Goal: Task Accomplishment & Management: Use online tool/utility

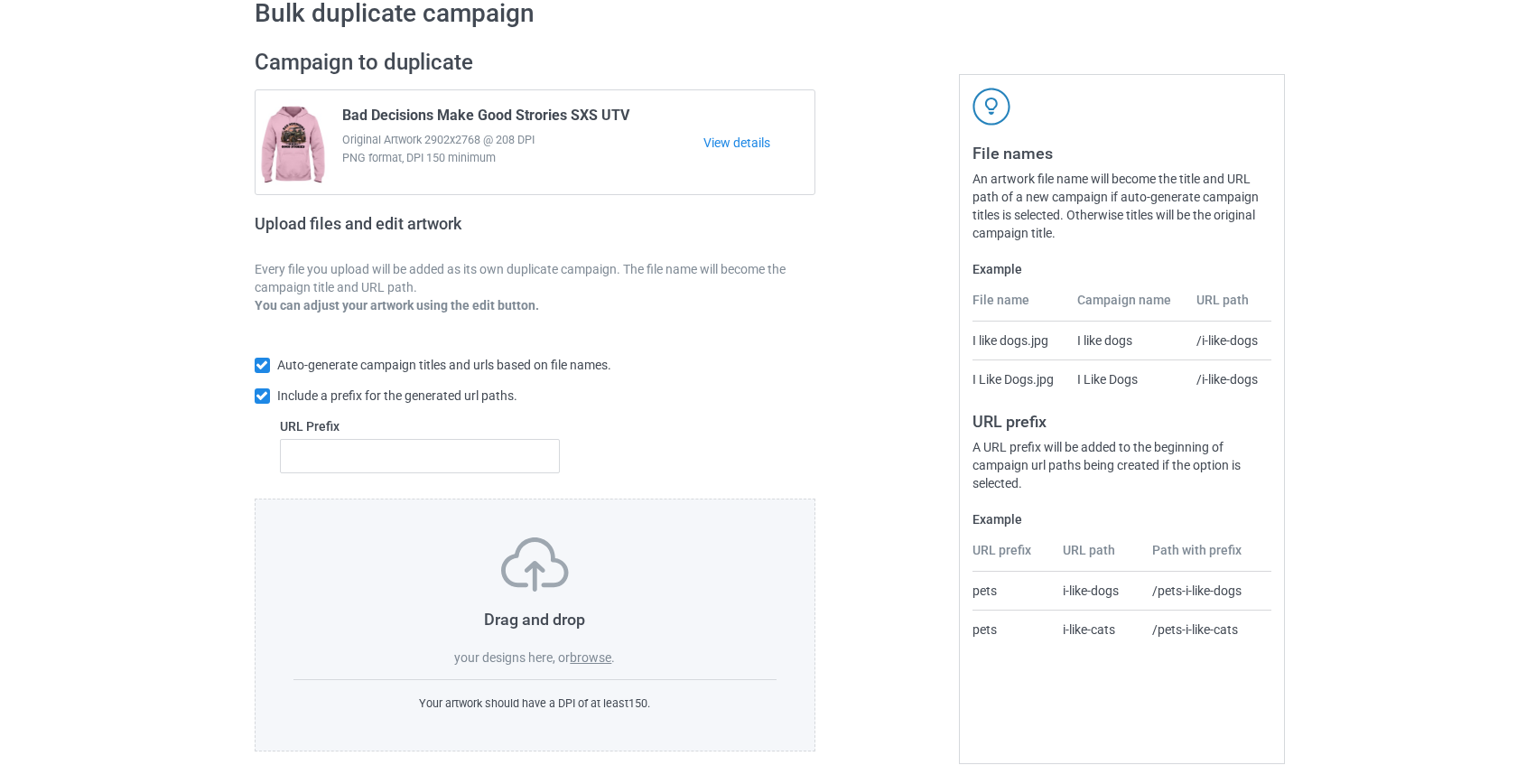
scroll to position [94, 0]
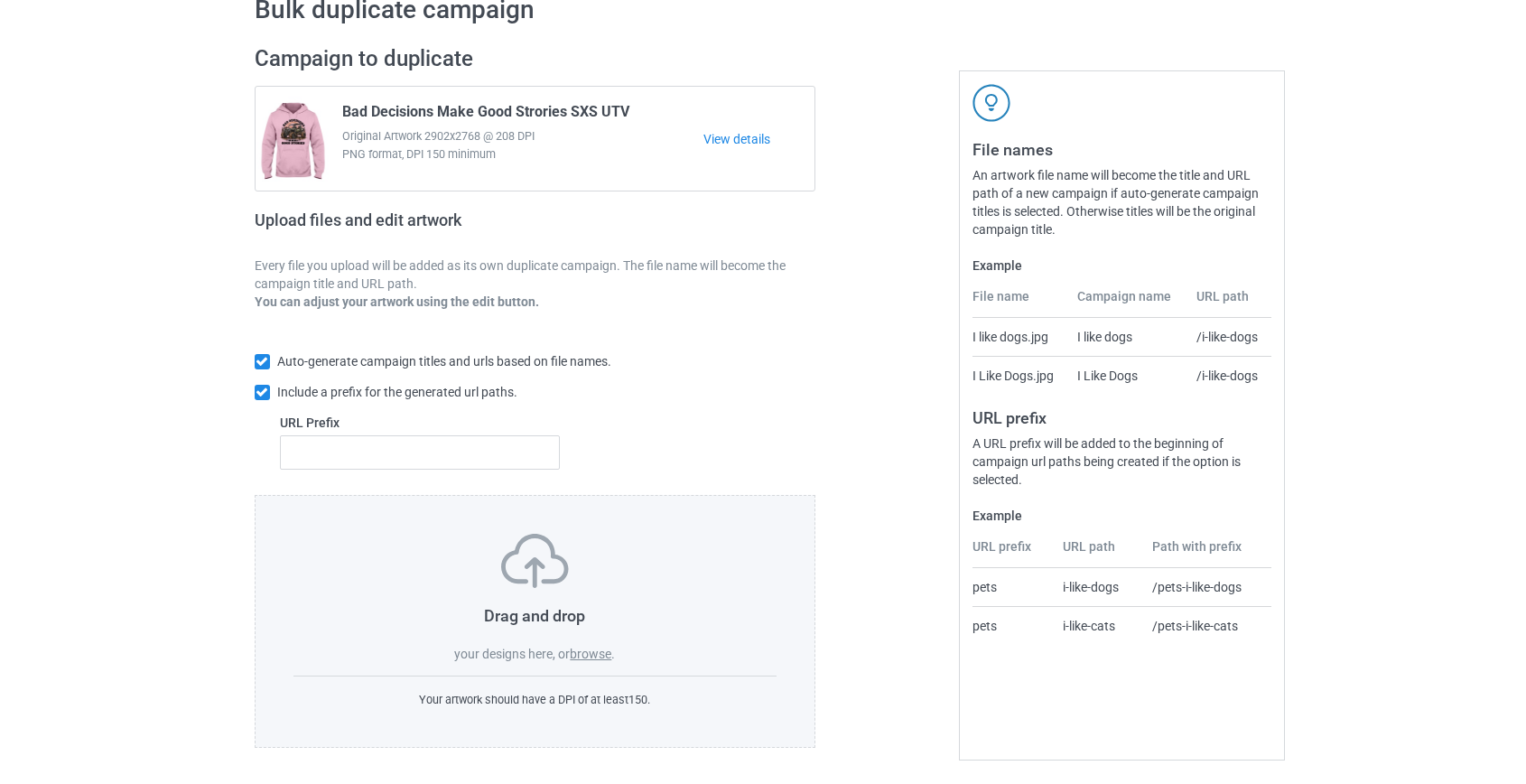
click at [582, 649] on label "browse" at bounding box center [590, 654] width 41 height 15
click at [0, 0] on input "browse" at bounding box center [0, 0] width 0 height 0
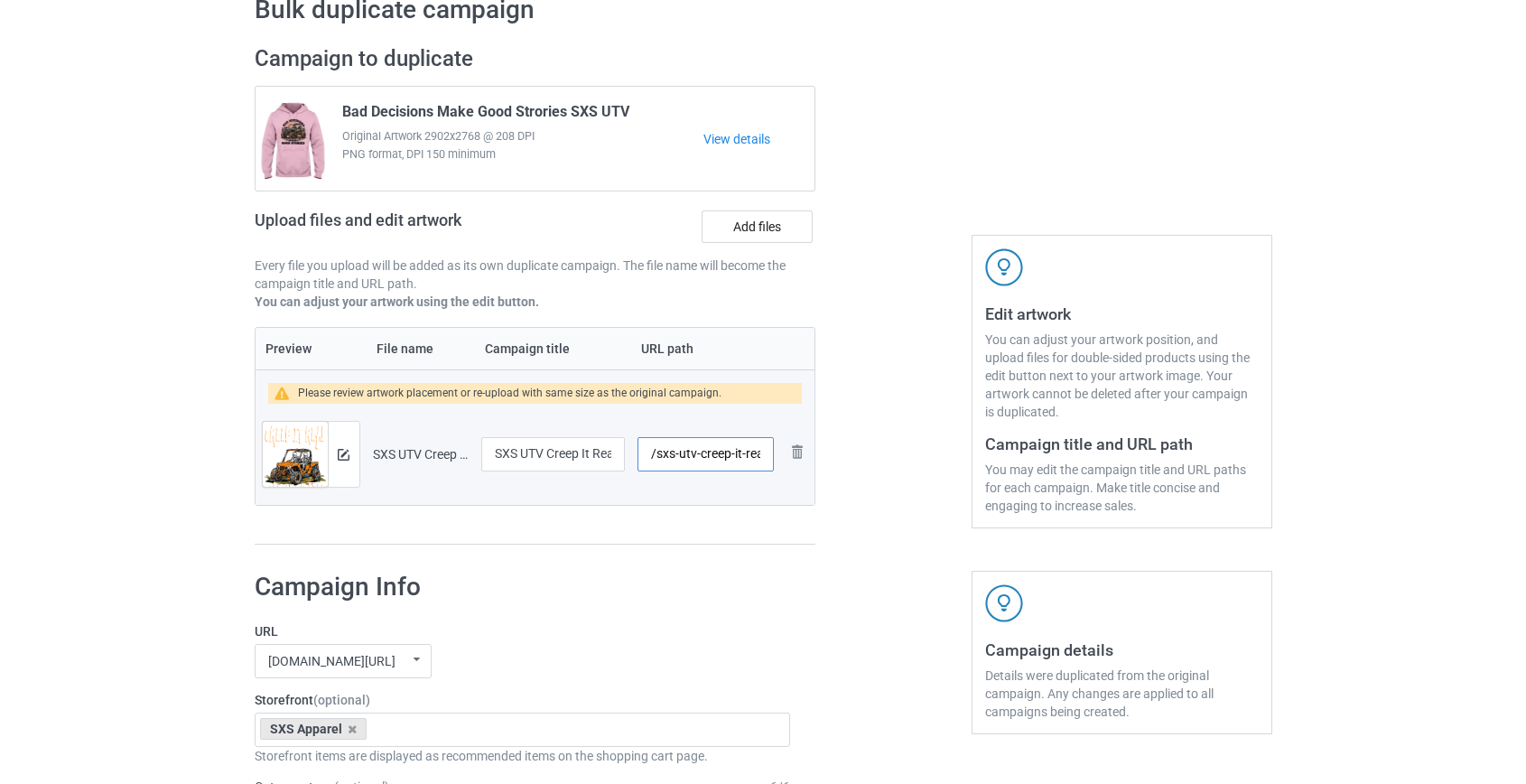
click at [680, 452] on input "/sxs-utv-creep-it-real-on-the-trails" at bounding box center [705, 454] width 135 height 34
click at [682, 450] on input "/sxs-utv-creep-it-real-on-the-trails" at bounding box center [705, 454] width 135 height 34
drag, startPoint x: 712, startPoint y: 452, endPoint x: 1002, endPoint y: 462, distance: 290.2
click at [1002, 462] on div "Campaign to duplicate Bad Decisions Make Good Strories SXS UTV Original Artwork…" at bounding box center [763, 295] width 1043 height 525
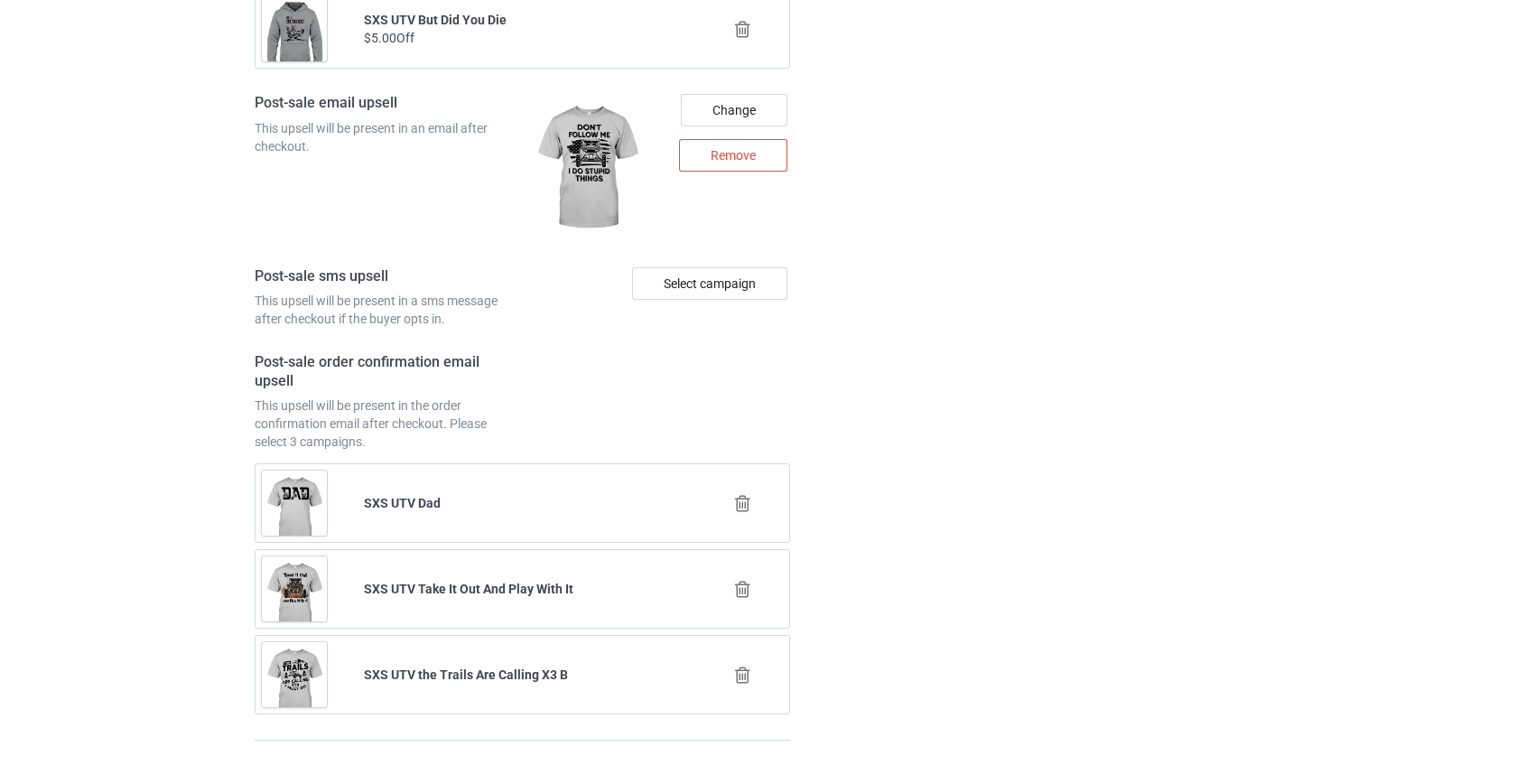
scroll to position [2533, 0]
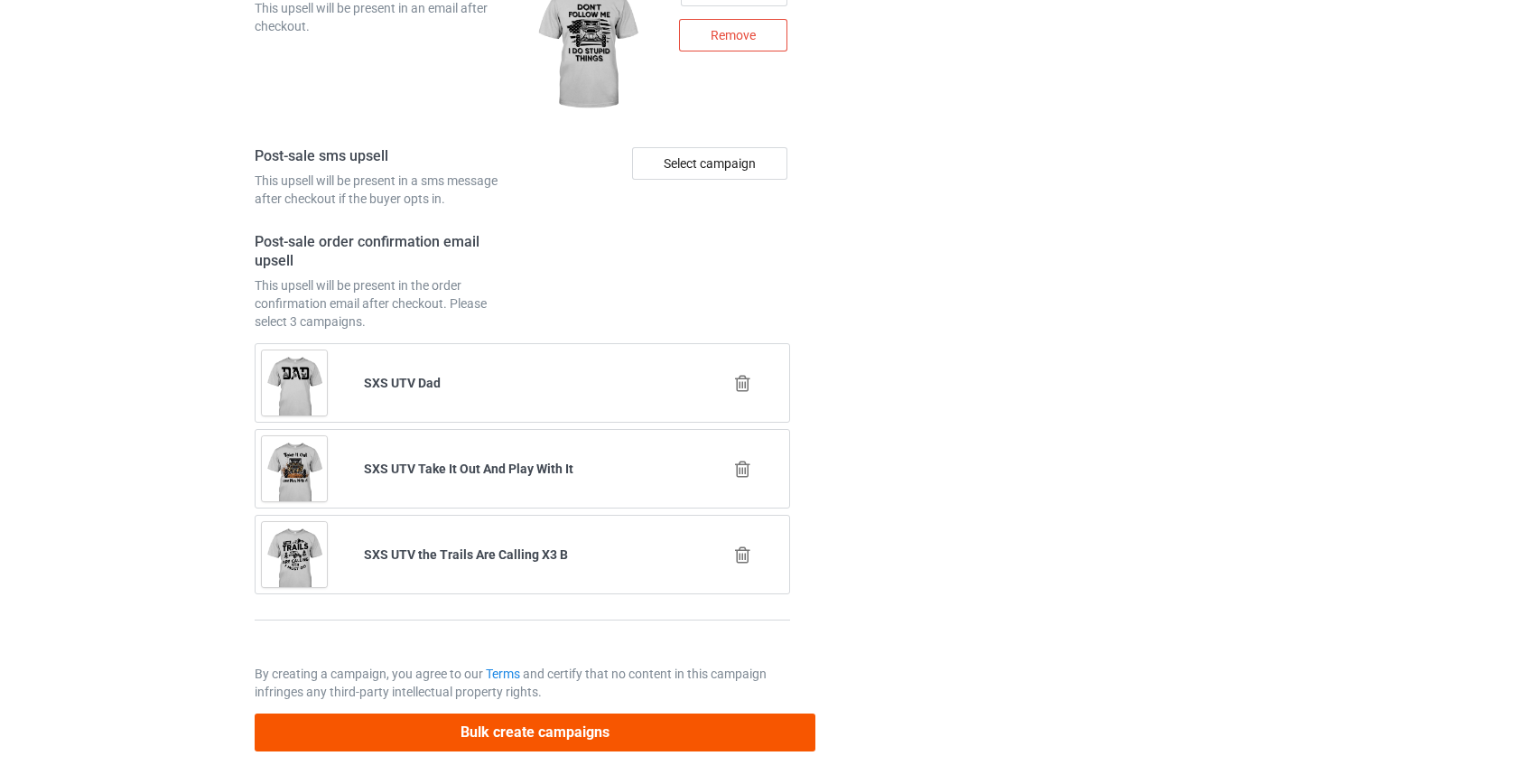
type input "/sxs-creep"
click at [512, 728] on button "Bulk create campaigns" at bounding box center [535, 732] width 562 height 37
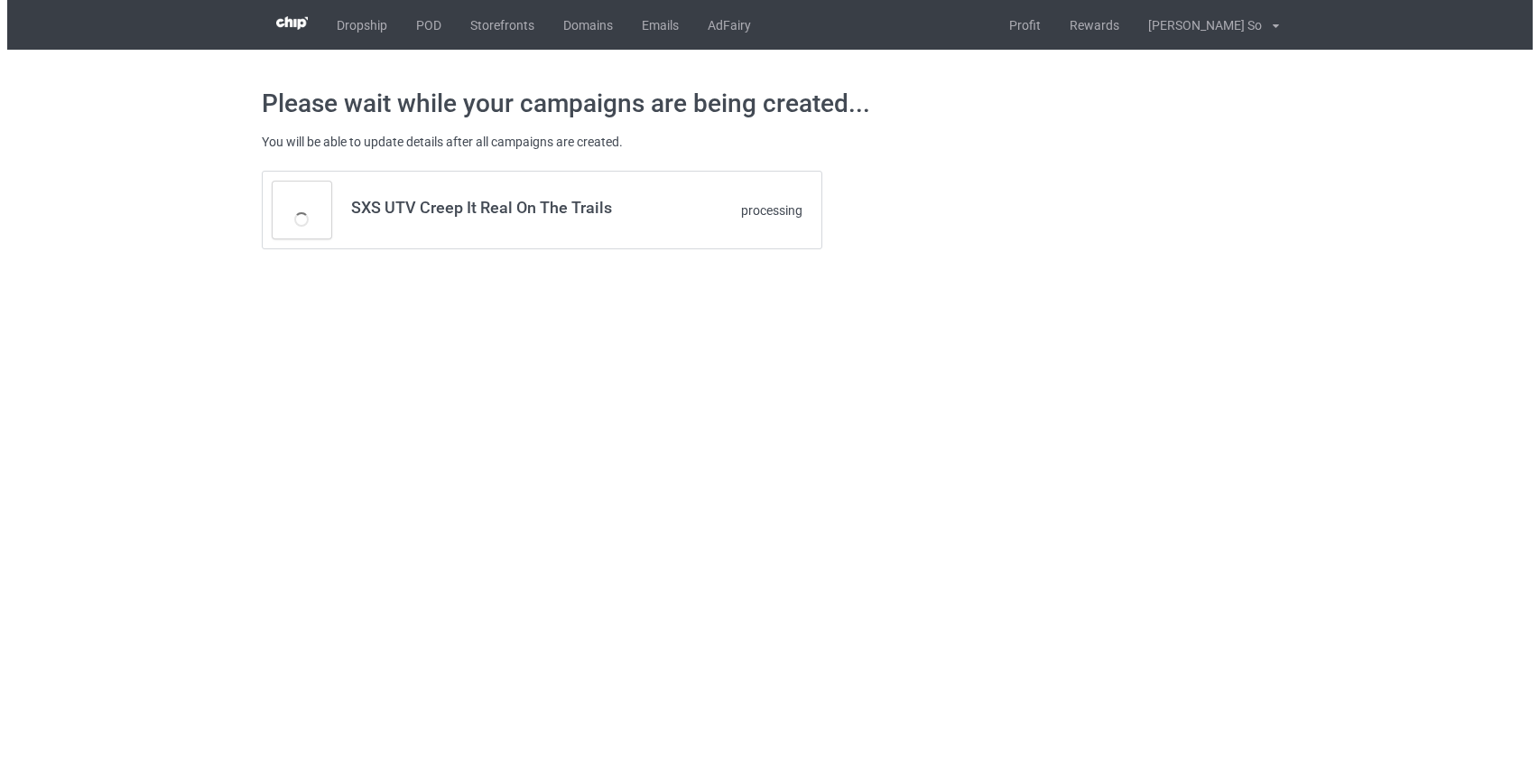
scroll to position [0, 0]
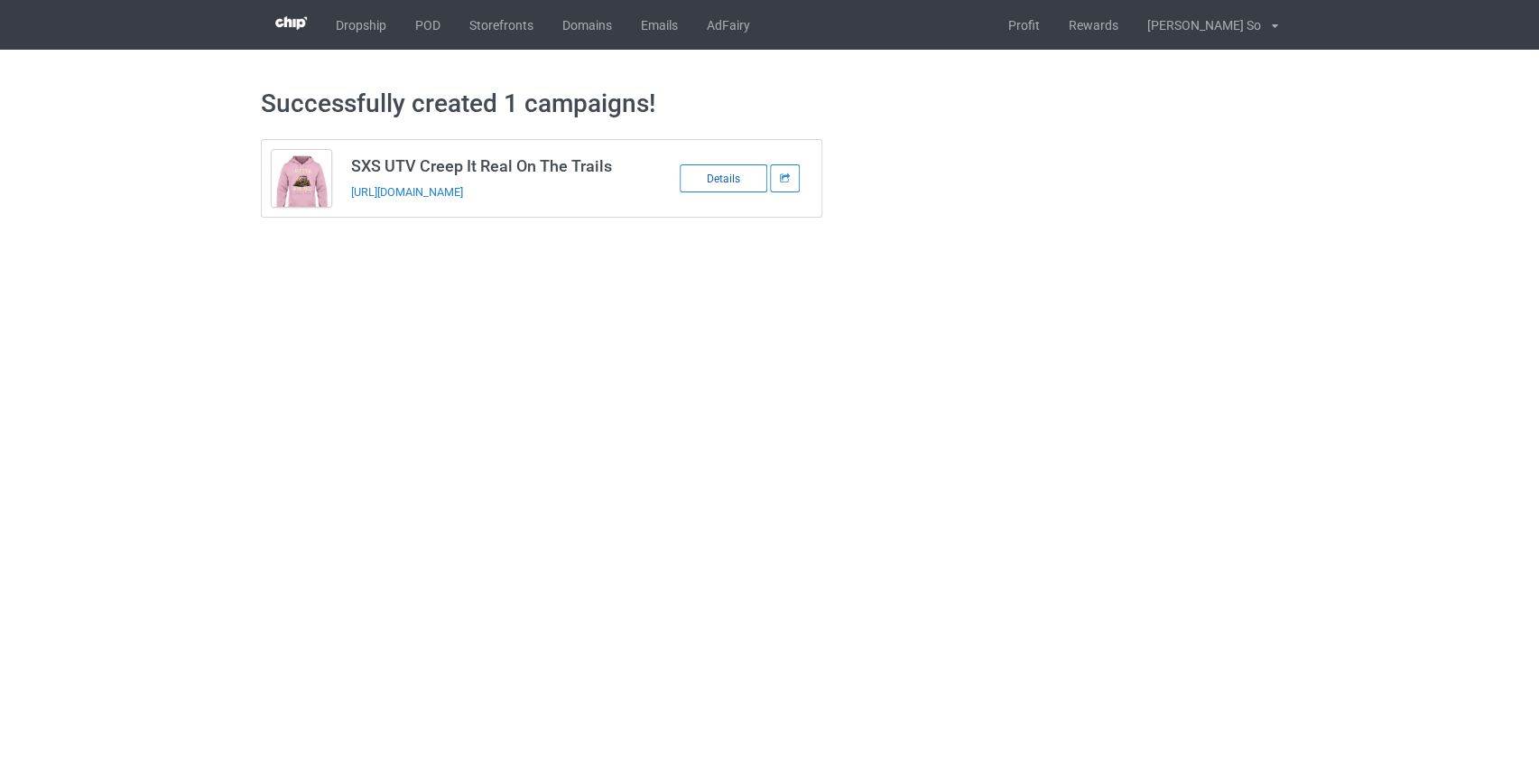
click at [720, 183] on div "Details" at bounding box center [724, 178] width 88 height 28
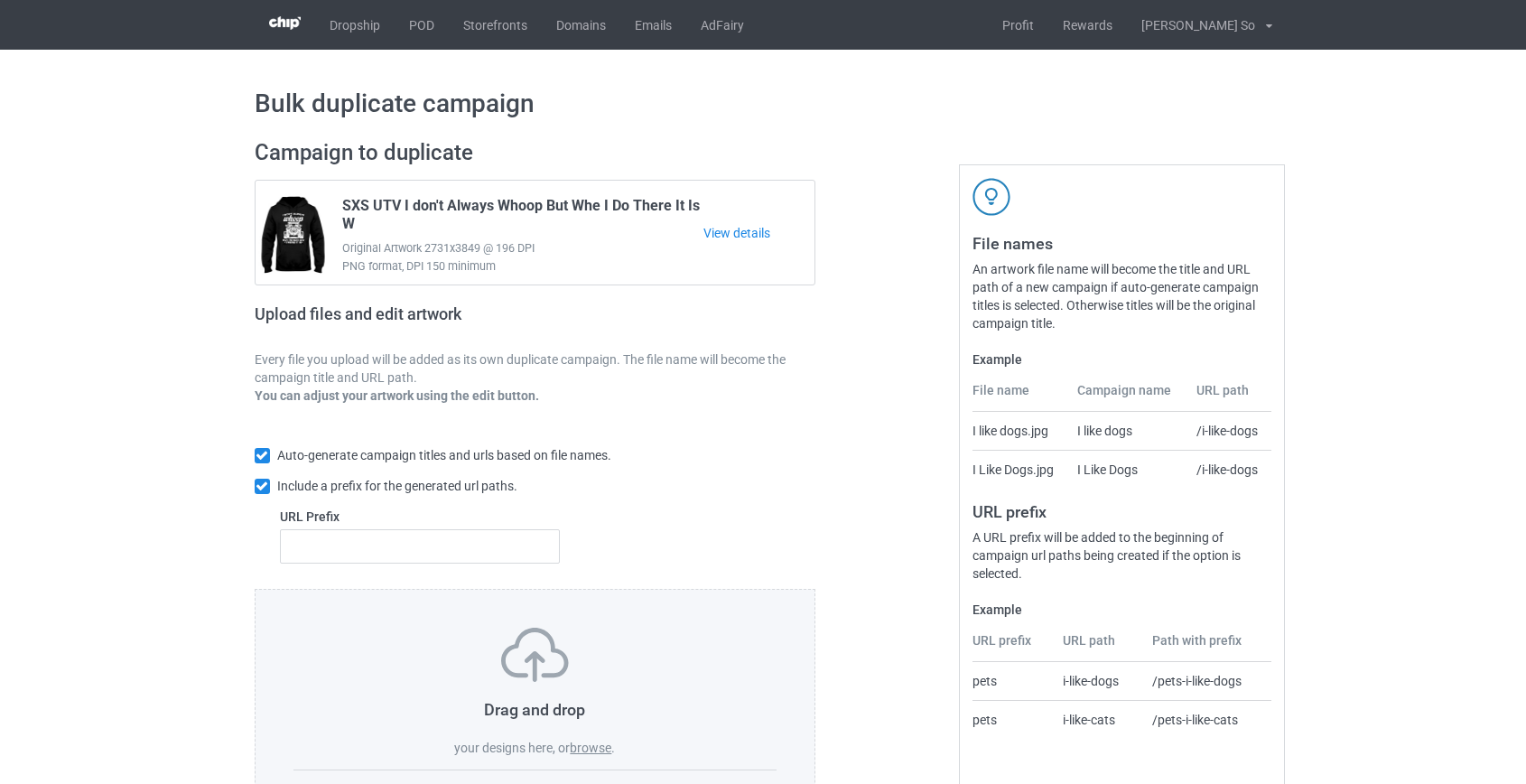
click at [596, 746] on label "browse" at bounding box center [590, 747] width 41 height 15
click at [0, 0] on input "browse" at bounding box center [0, 0] width 0 height 0
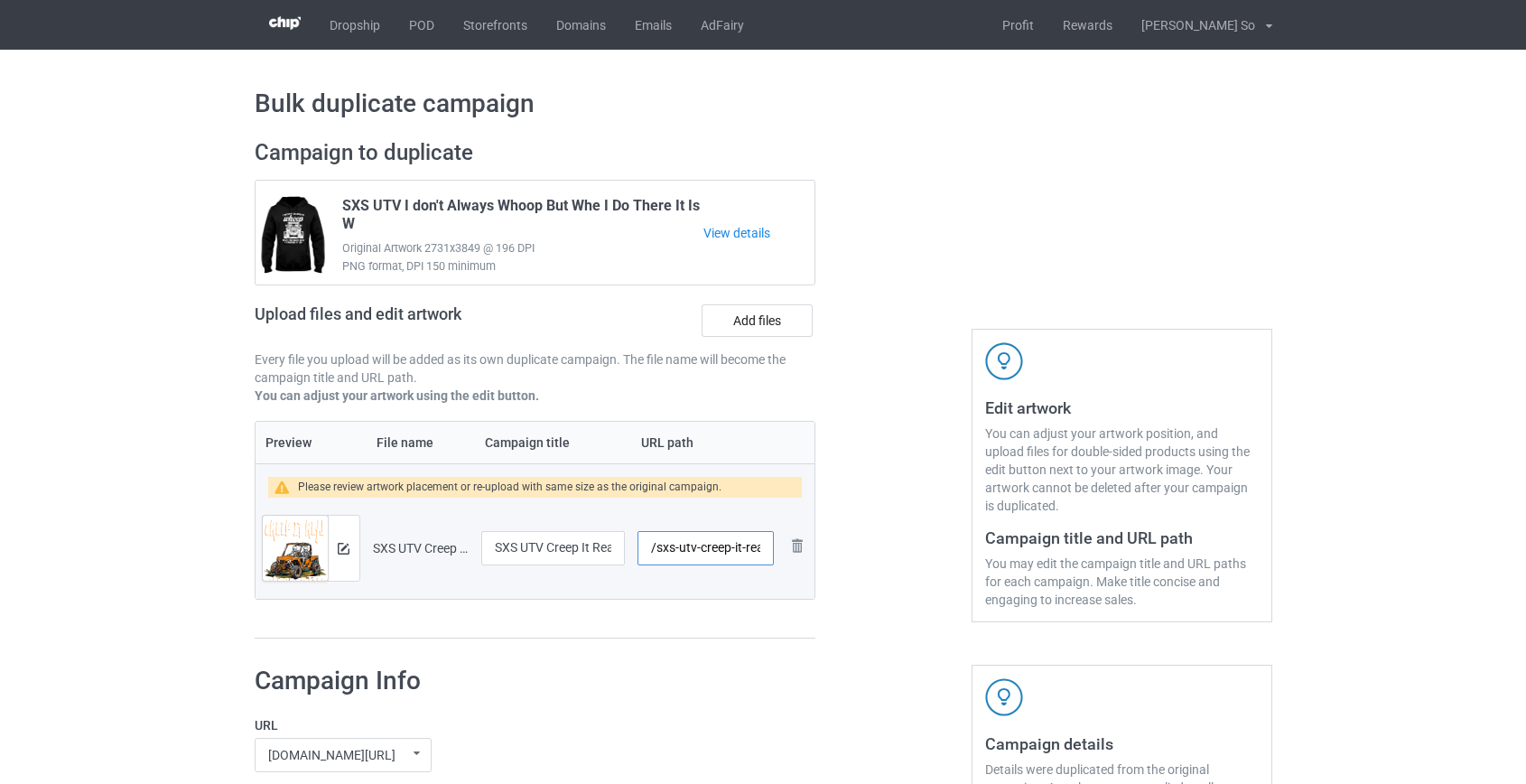
click at [666, 549] on input "/sxs-utv-creep-it-real-on-the-trails" at bounding box center [705, 547] width 135 height 34
drag, startPoint x: 707, startPoint y: 548, endPoint x: 1078, endPoint y: 542, distance: 371.0
click at [1078, 542] on div "Campaign to duplicate SXS UTV I don't Always Whoop But Whe I Do There It Is W O…" at bounding box center [763, 389] width 1043 height 525
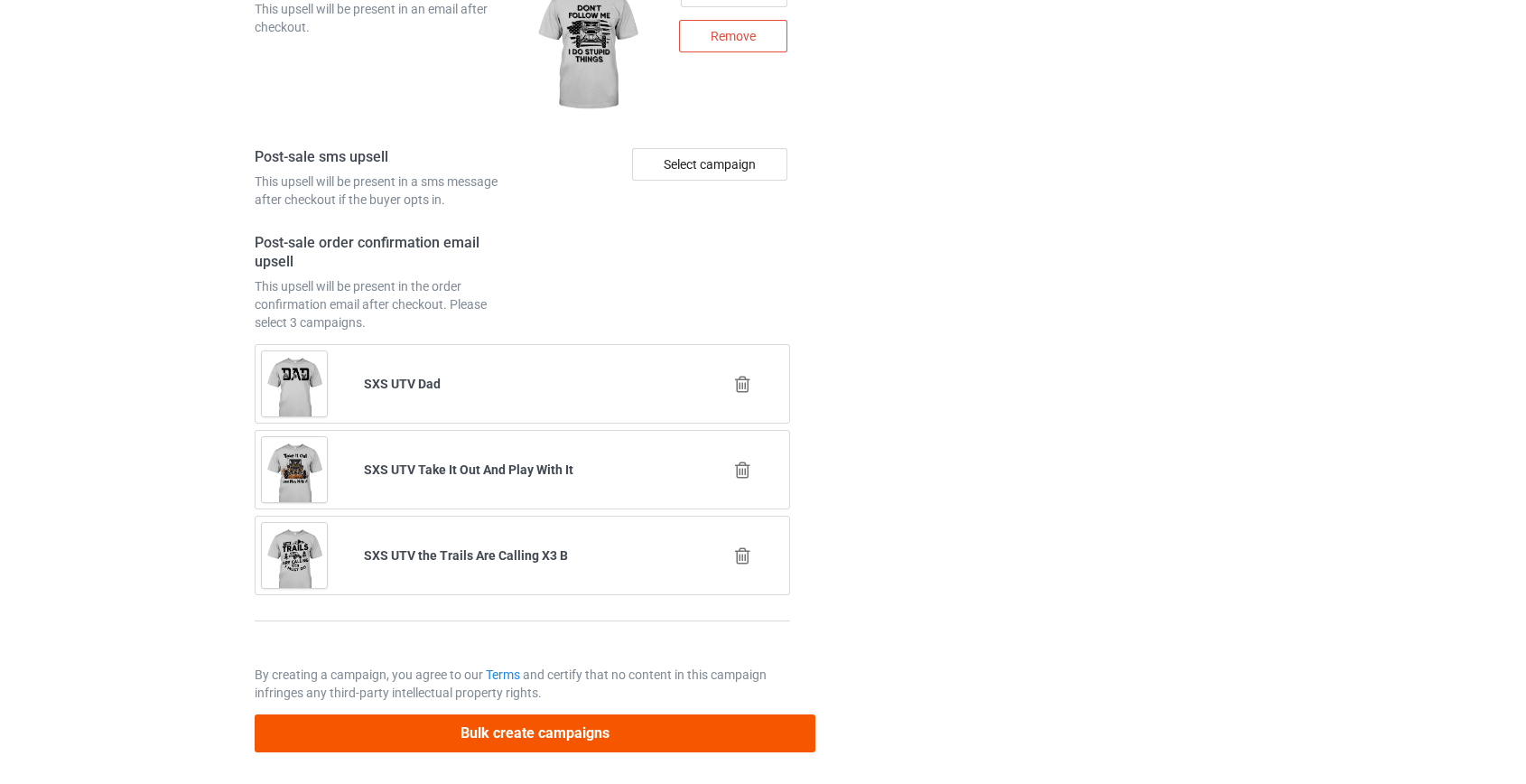
scroll to position [2533, 0]
type input "/utv-creep"
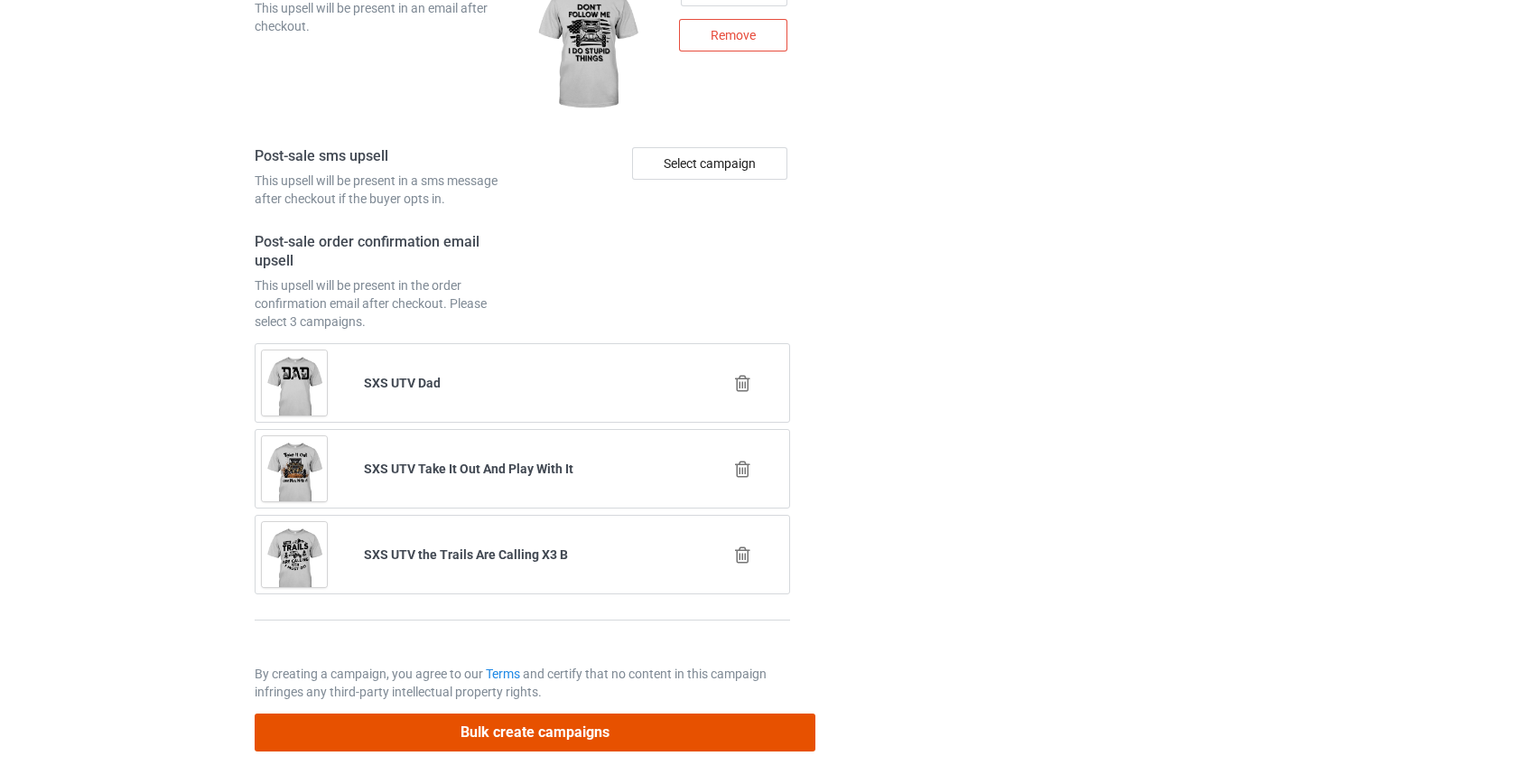
click at [532, 736] on button "Bulk create campaigns" at bounding box center [535, 732] width 562 height 37
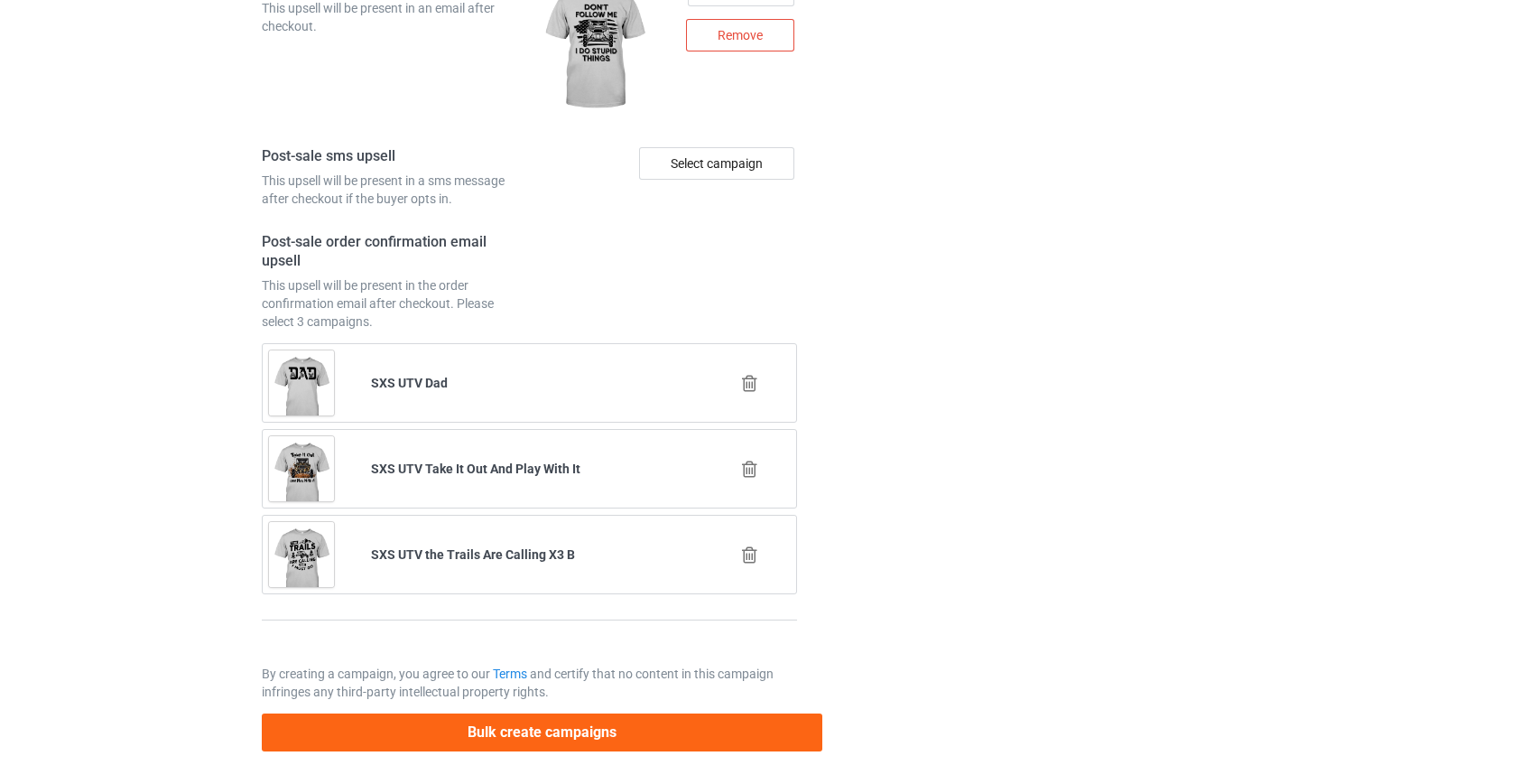
scroll to position [0, 0]
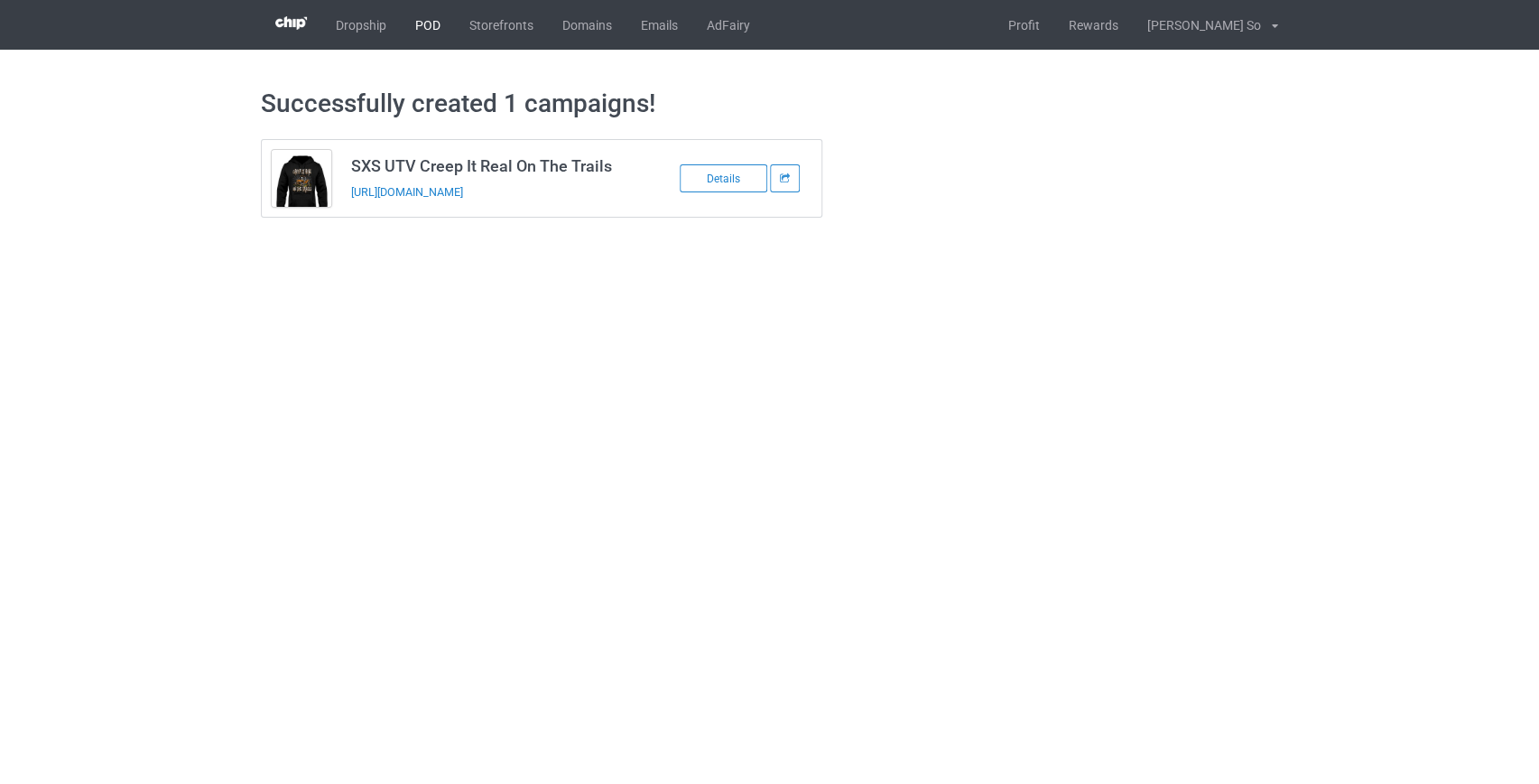
click at [414, 21] on link "POD" at bounding box center [427, 25] width 54 height 49
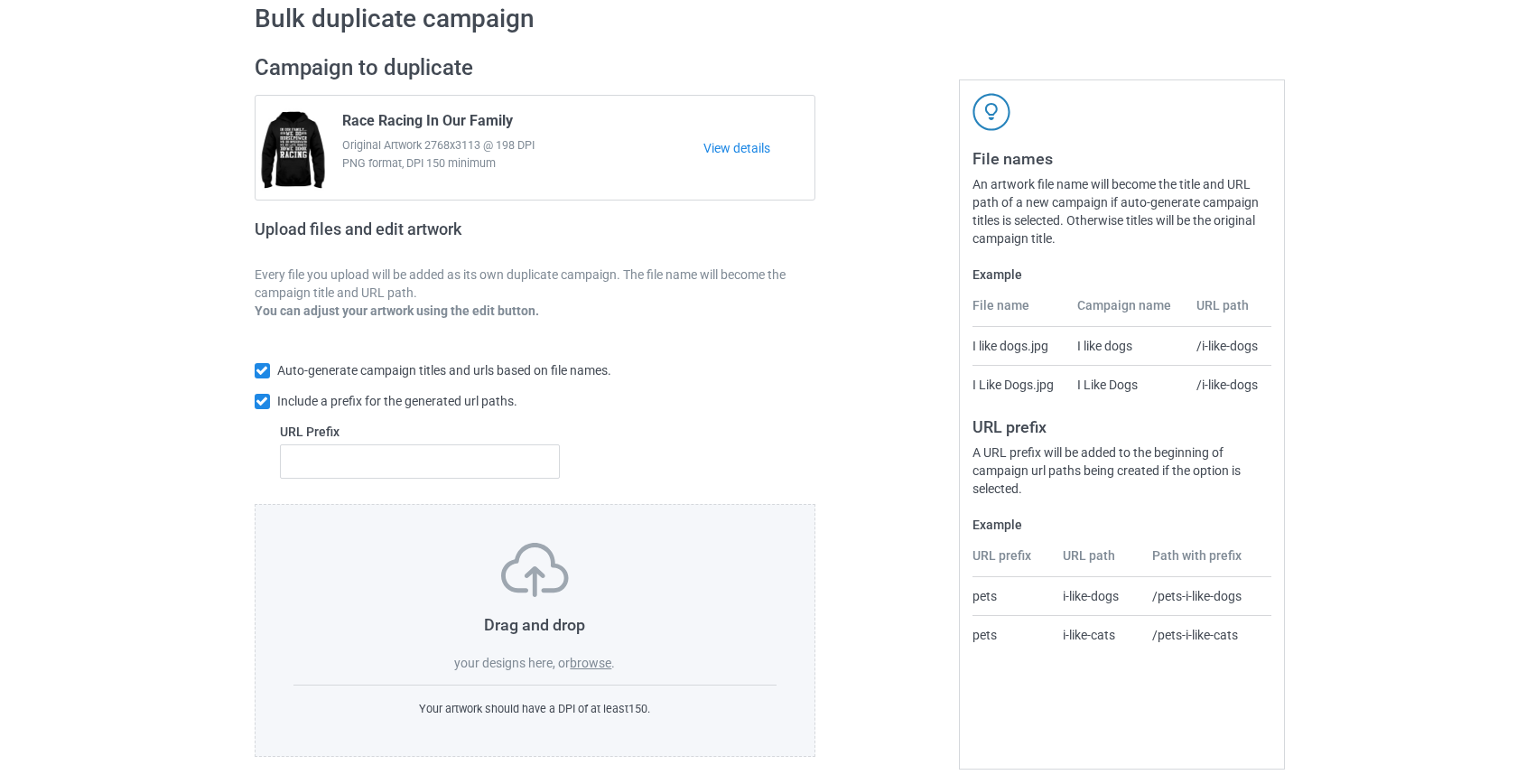
scroll to position [94, 0]
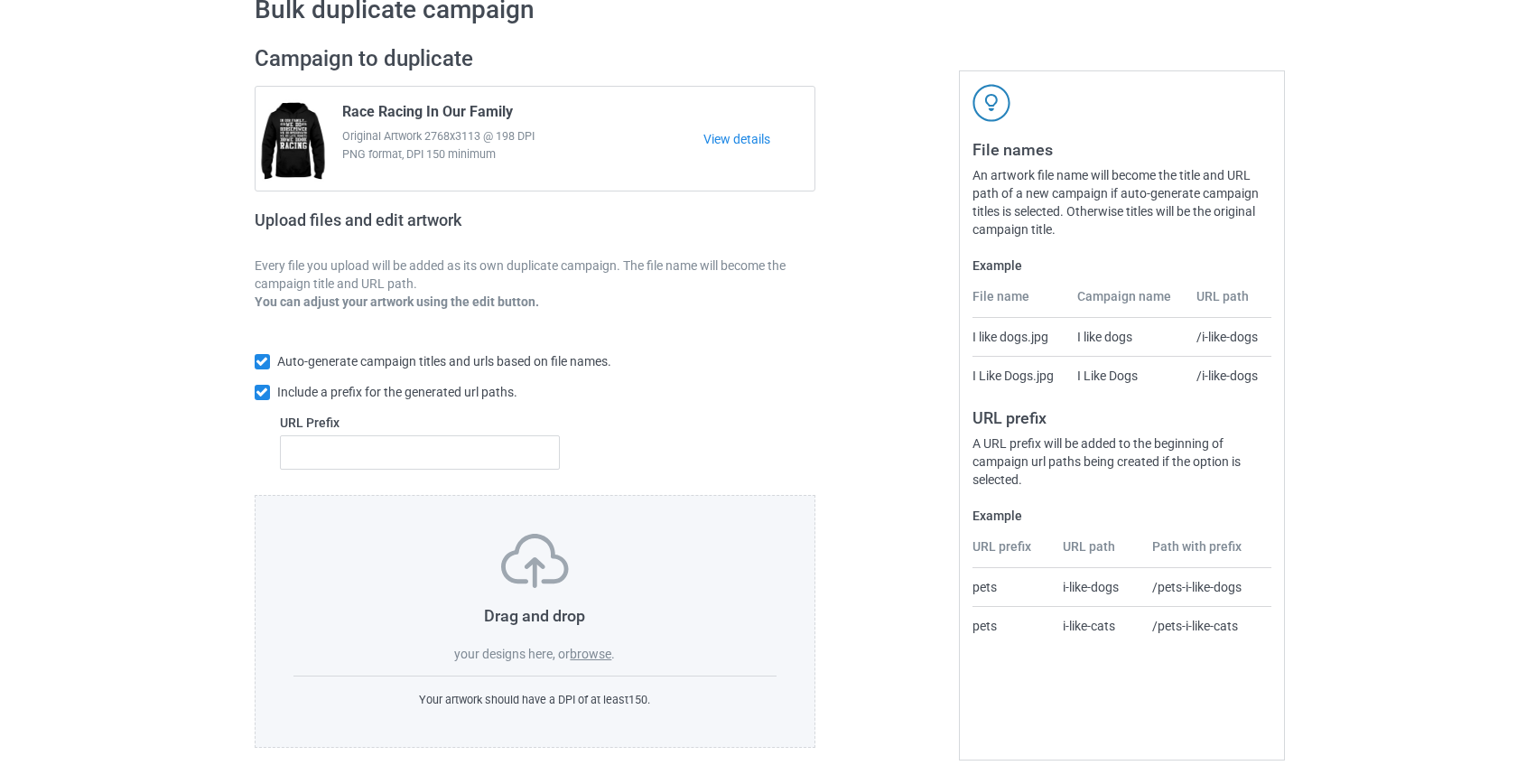
click at [594, 658] on label "browse" at bounding box center [590, 654] width 41 height 15
click at [0, 0] on input "browse" at bounding box center [0, 0] width 0 height 0
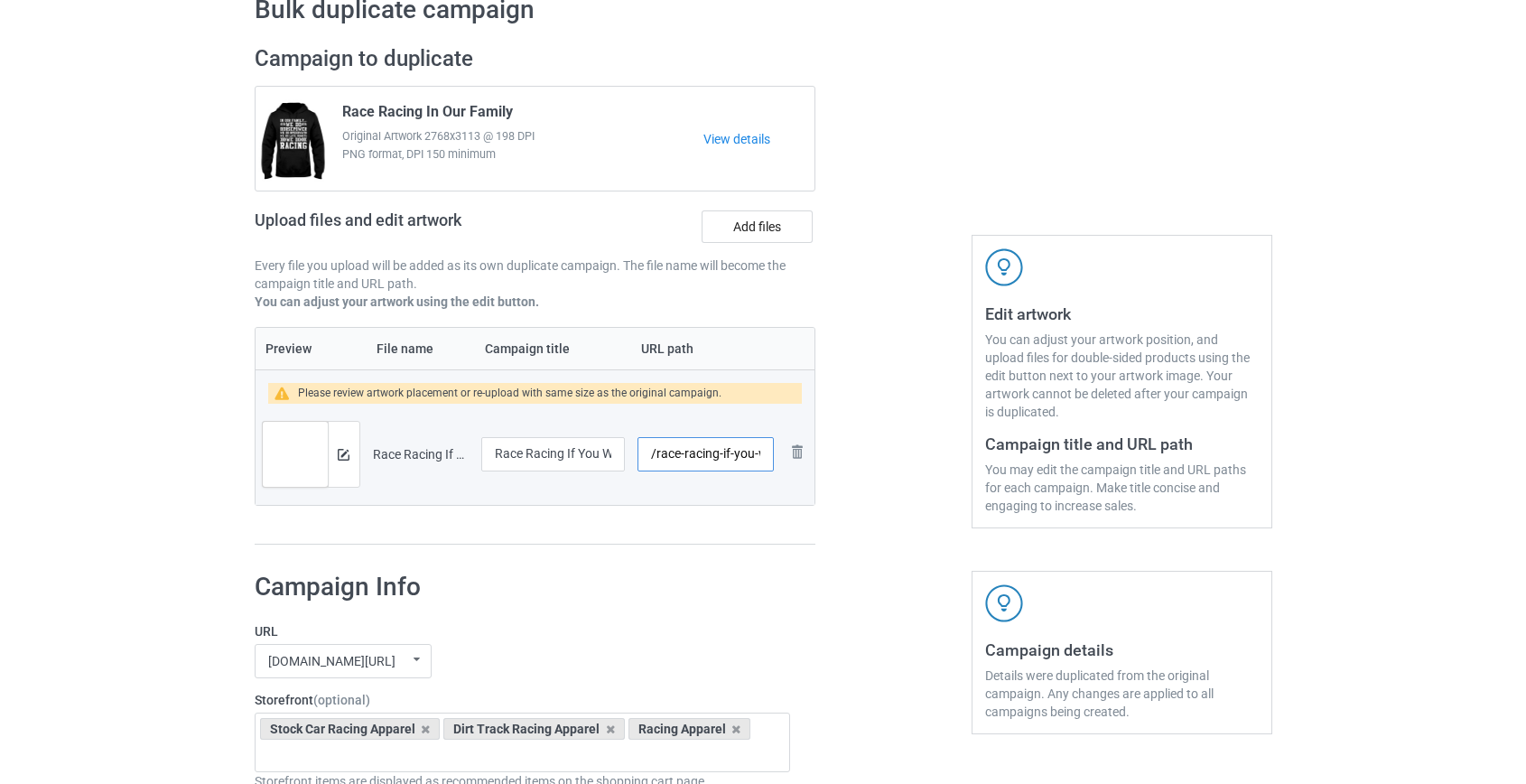
click at [692, 453] on input "/race-racing-if-you-want-me-to-listen-to-you" at bounding box center [705, 454] width 135 height 34
drag, startPoint x: 714, startPoint y: 453, endPoint x: 890, endPoint y: 451, distance: 176.0
click at [890, 451] on div "Campaign to duplicate Race Racing In Our Family Original Artwork 2768x3113 @ 19…" at bounding box center [763, 295] width 1043 height 525
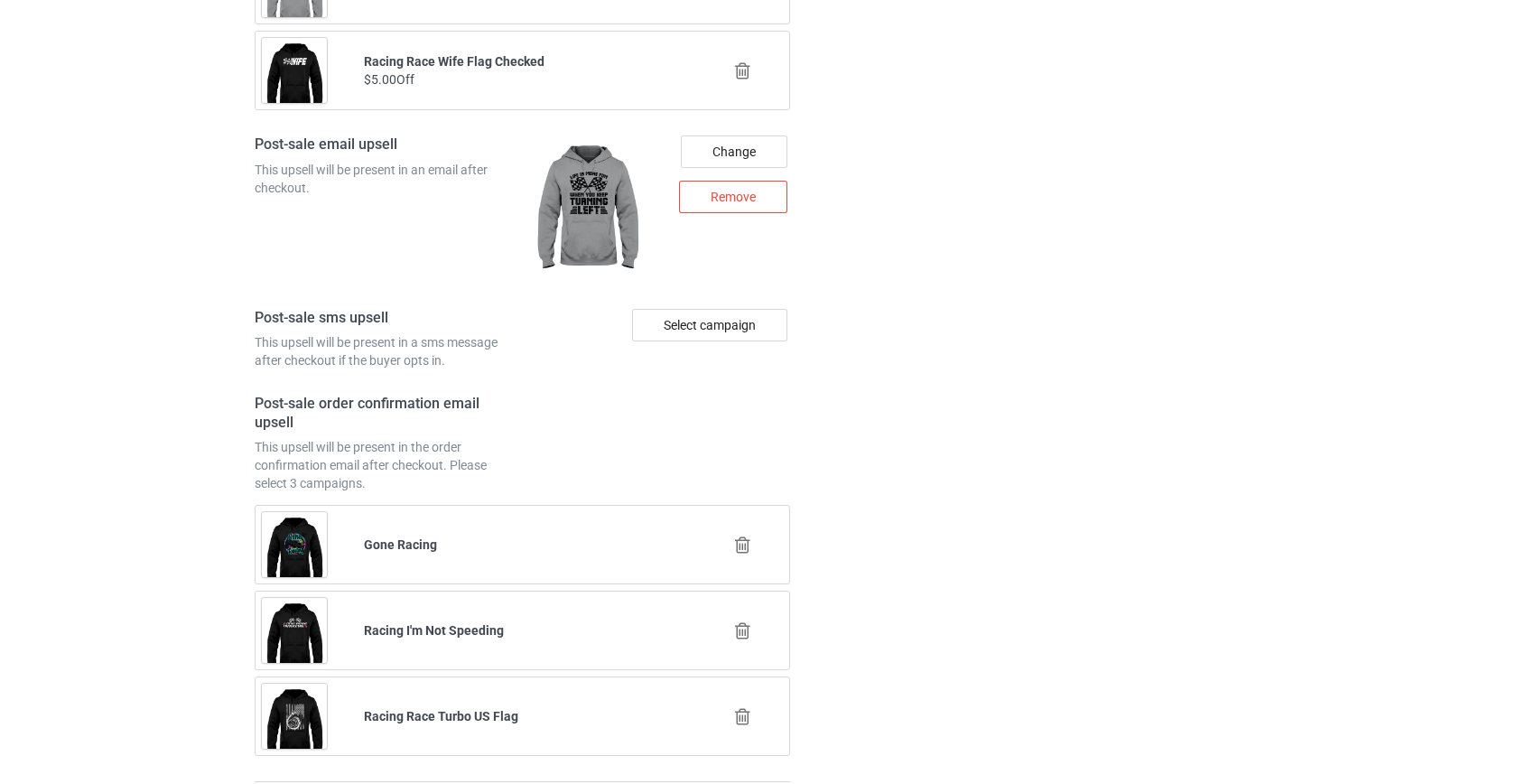
scroll to position [2558, 0]
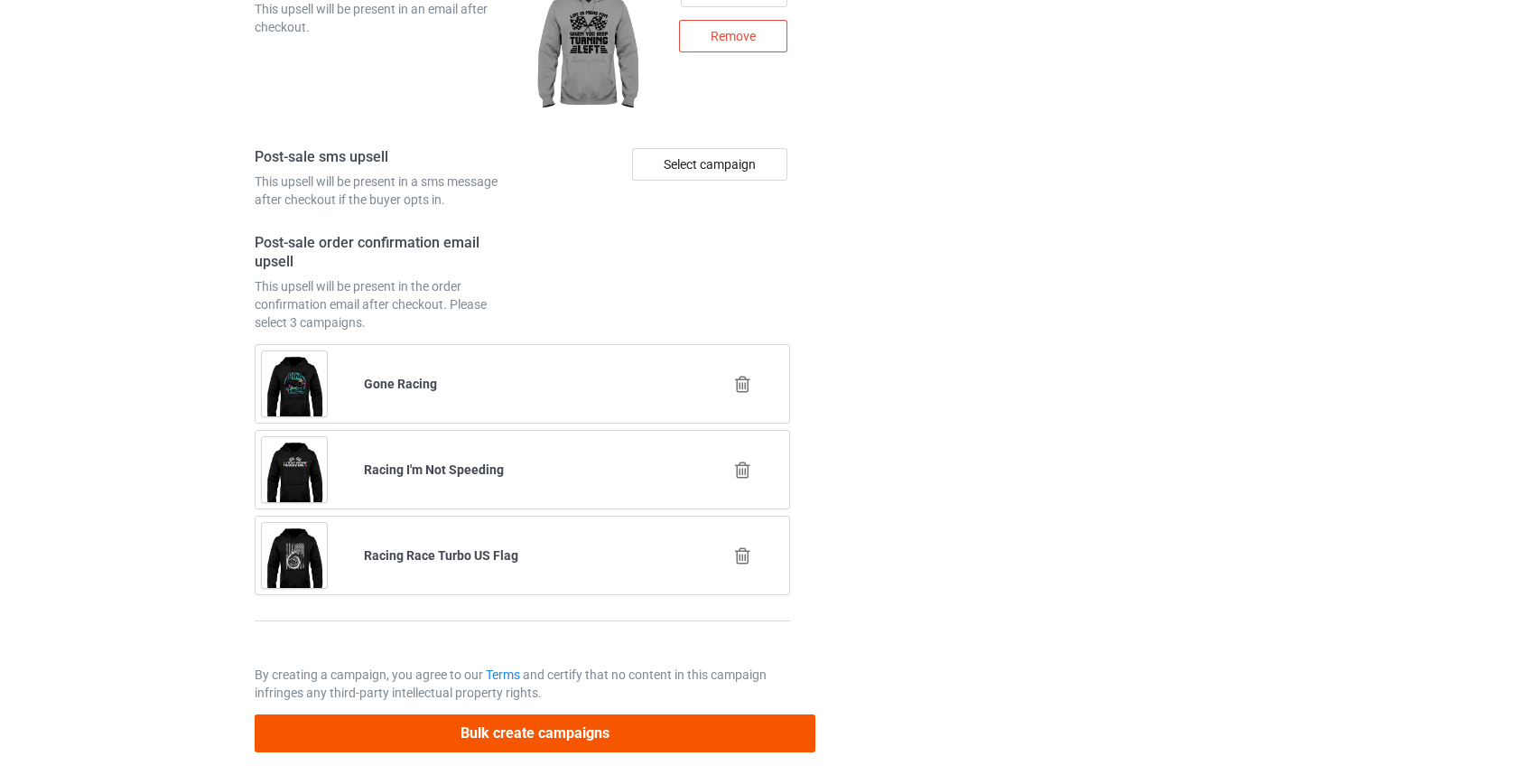
type input "/race-listen"
click at [499, 724] on button "Bulk create campaigns" at bounding box center [535, 733] width 562 height 37
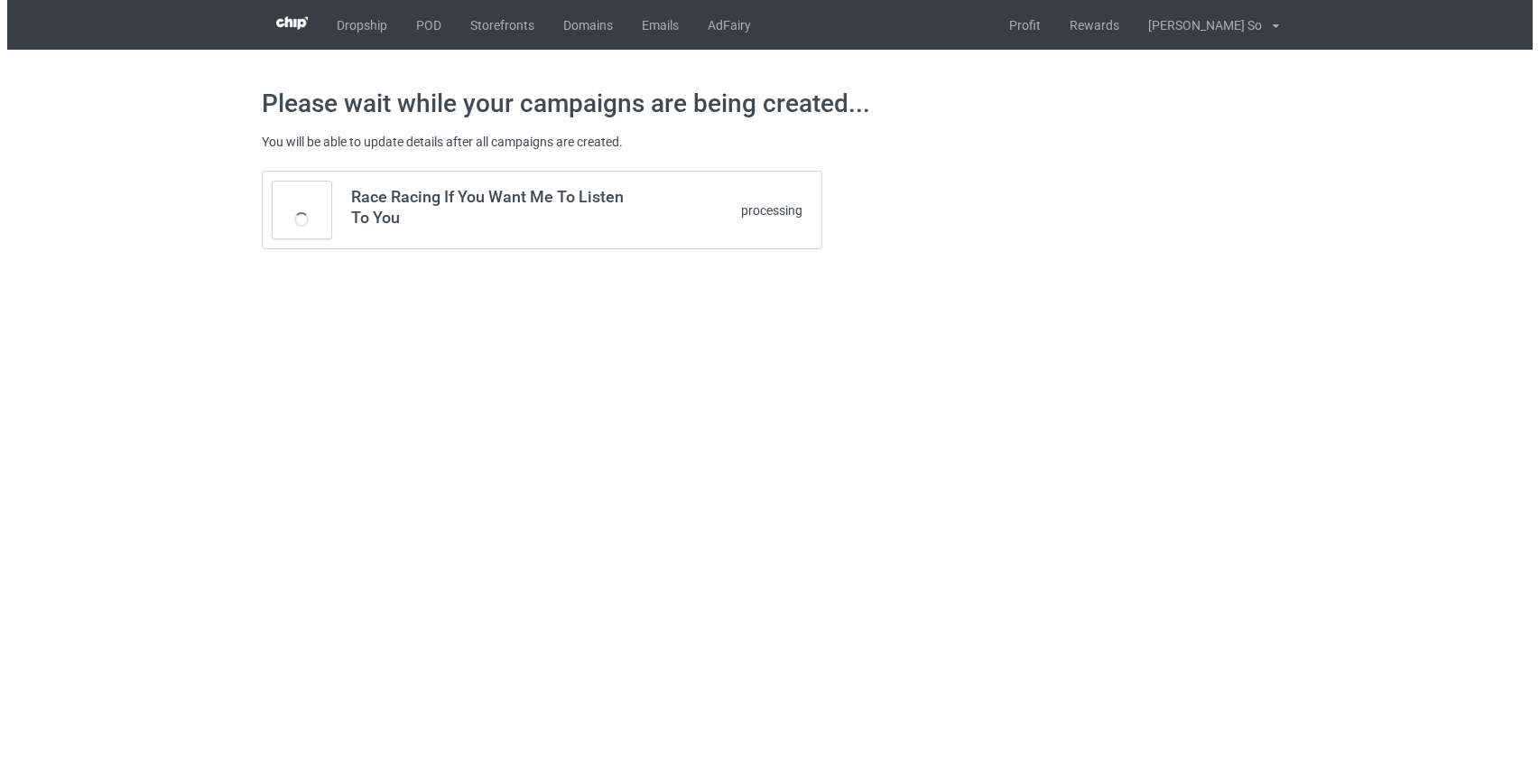
scroll to position [0, 0]
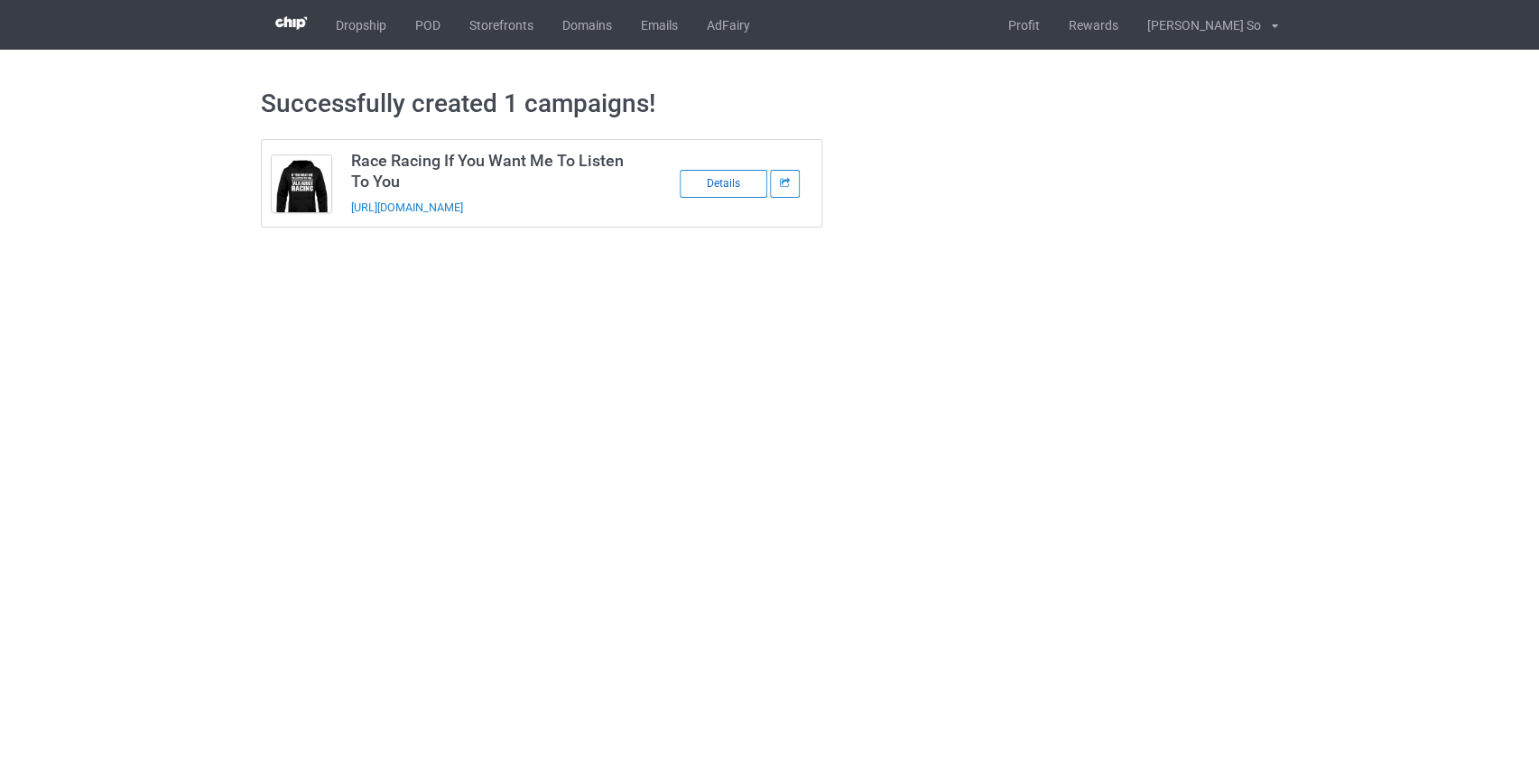
click at [728, 187] on div "Details" at bounding box center [724, 184] width 88 height 28
